Goal: Transaction & Acquisition: Purchase product/service

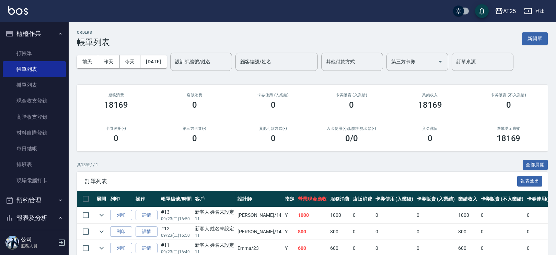
drag, startPoint x: 65, startPoint y: 85, endPoint x: 69, endPoint y: 95, distance: 11.3
click at [69, 95] on div "櫃檯作業 打帳單 帳單列表 掛單列表 現金收支登錄 高階收支登錄 材料自購登錄 每日結帳 排班表 現場電腦打卡 預約管理 預約管理 單日預約紀錄 單週預約紀錄…" at bounding box center [34, 138] width 69 height 233
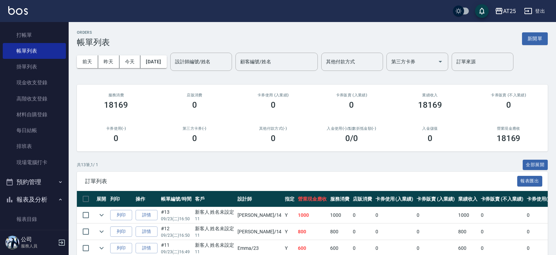
click at [113, 11] on div "AT25 登出" at bounding box center [278, 11] width 556 height 22
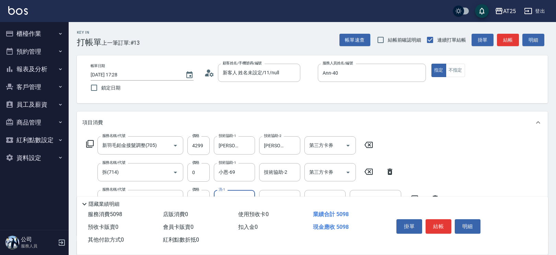
scroll to position [57, 0]
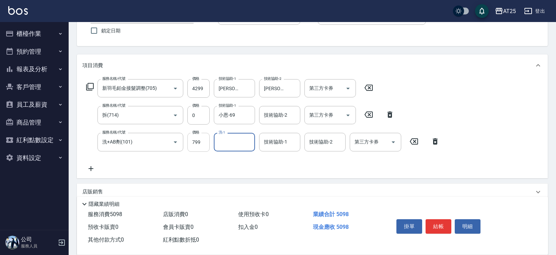
click at [199, 143] on input "799" at bounding box center [199, 142] width 22 height 19
type input "0"
type input "420"
type input "0"
click at [274, 144] on input "技術協助-1" at bounding box center [279, 142] width 35 height 12
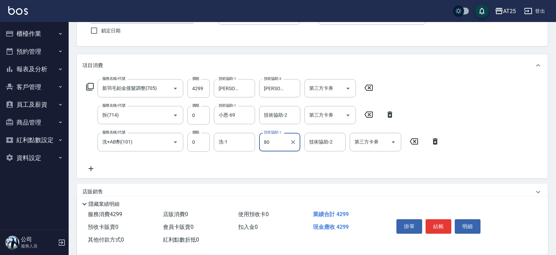
type input "Jessica-80"
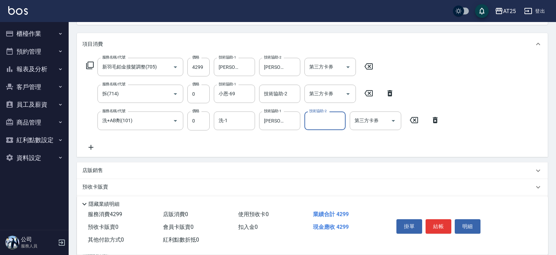
scroll to position [121, 0]
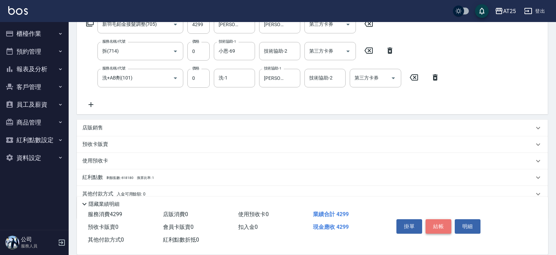
click at [442, 220] on button "結帳" at bounding box center [439, 226] width 26 height 14
type input "2025/09/23 18:10"
type input "0"
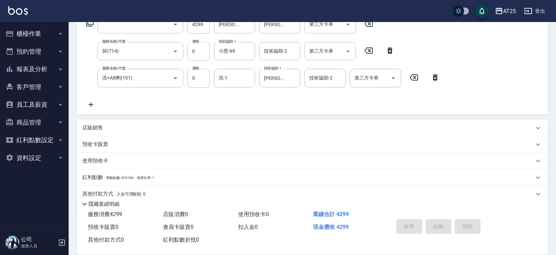
scroll to position [0, 0]
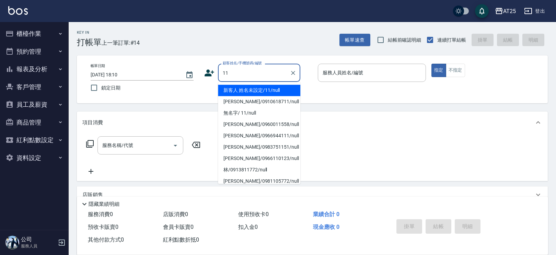
type input "新客人 姓名未設定/11/null"
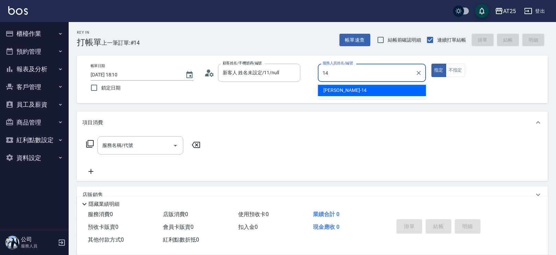
type input "Ken-14"
type button "true"
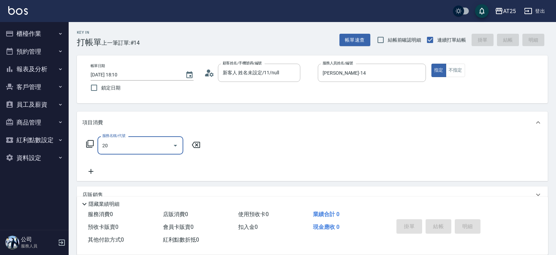
type input "201"
type input "30"
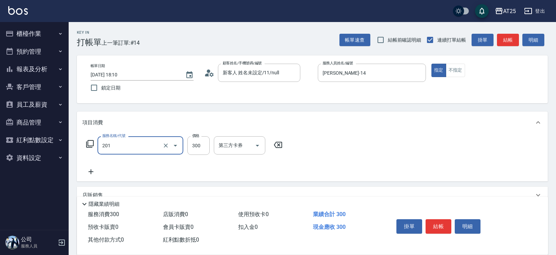
type input "洗髮(201)"
type input "5"
type input "0"
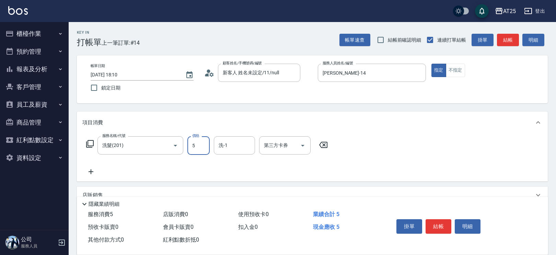
type input "50"
type input "500"
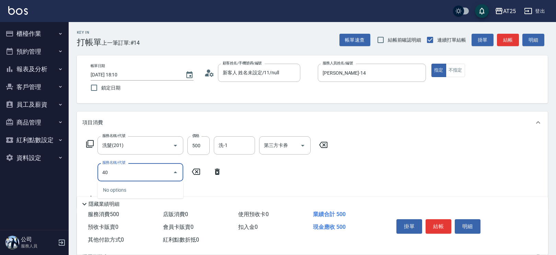
type input "401"
type input "80"
type input "剪髮(401)"
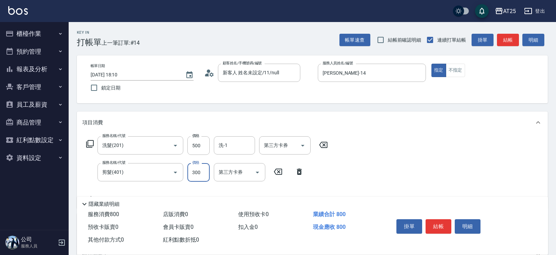
type input "50"
type input "100"
type input "500"
click at [444, 227] on button "結帳" at bounding box center [439, 226] width 26 height 14
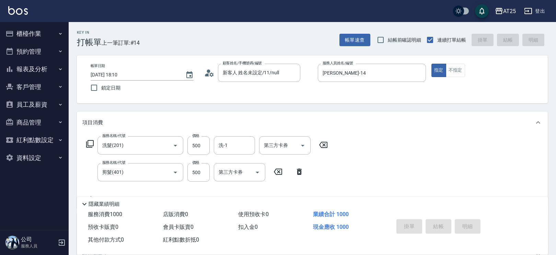
type input "2025/09/23 18:11"
type input "0"
